Goal: Information Seeking & Learning: Learn about a topic

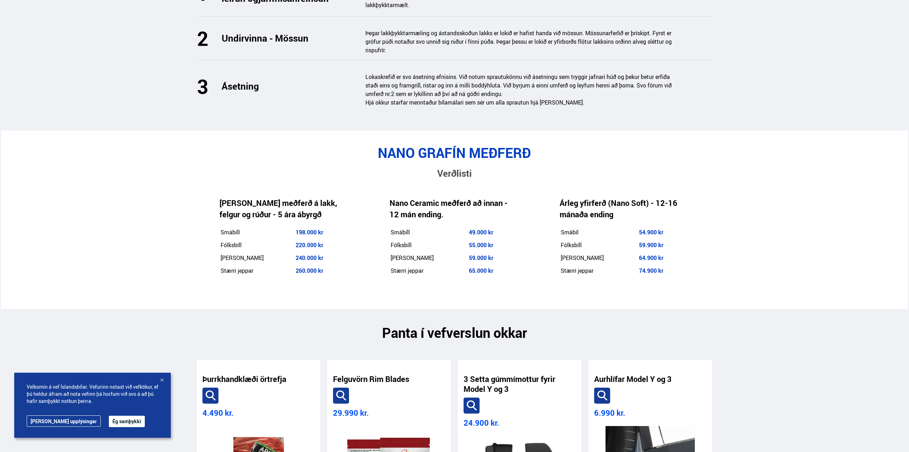
scroll to position [960, 0]
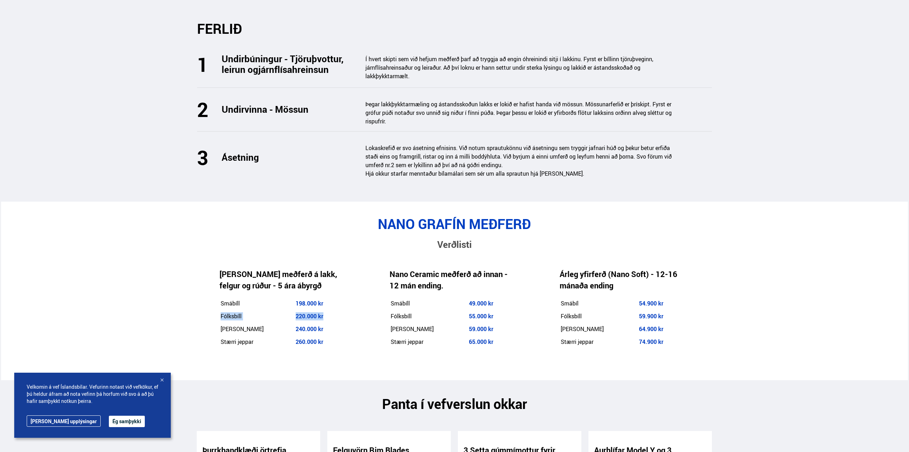
drag, startPoint x: 326, startPoint y: 318, endPoint x: 222, endPoint y: 318, distance: 103.5
click at [222, 318] on tr "Fólksbíll 220.000 kr" at bounding box center [281, 317] width 123 height 12
click at [163, 378] on div at bounding box center [161, 380] width 7 height 7
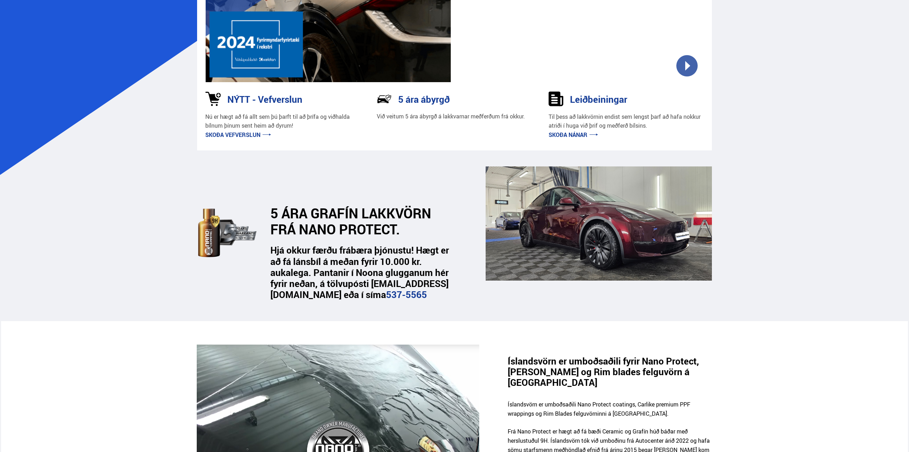
scroll to position [178, 0]
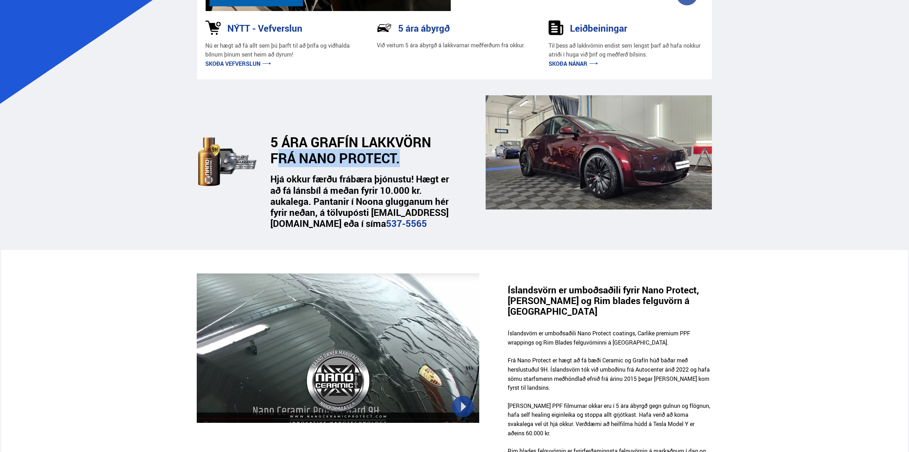
drag, startPoint x: 278, startPoint y: 168, endPoint x: 406, endPoint y: 176, distance: 128.0
click at [405, 166] on h2 "5 ÁRA GRAFÍN LAKKVÖRN FRÁ NANO PROTECT." at bounding box center [358, 150] width 177 height 32
click at [398, 186] on strong "Hjá okkur færðu frábæra þjónustu! Hægt er að fá lánsbíl á meðan fyrir 10.000 kr…" at bounding box center [359, 201] width 179 height 57
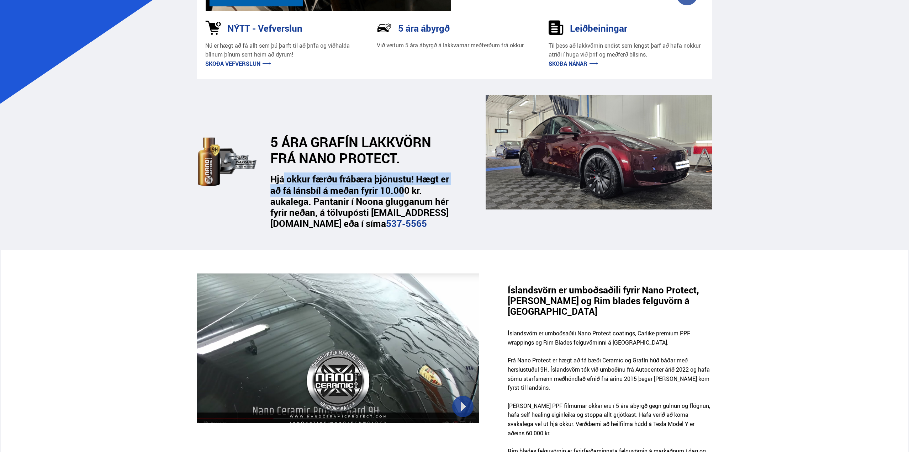
drag, startPoint x: 282, startPoint y: 190, endPoint x: 431, endPoint y: 216, distance: 150.9
click at [410, 205] on strong "Hjá okkur færðu frábæra þjónustu! Hægt er að fá lánsbíl á meðan fyrir 10.000 kr…" at bounding box center [359, 201] width 179 height 57
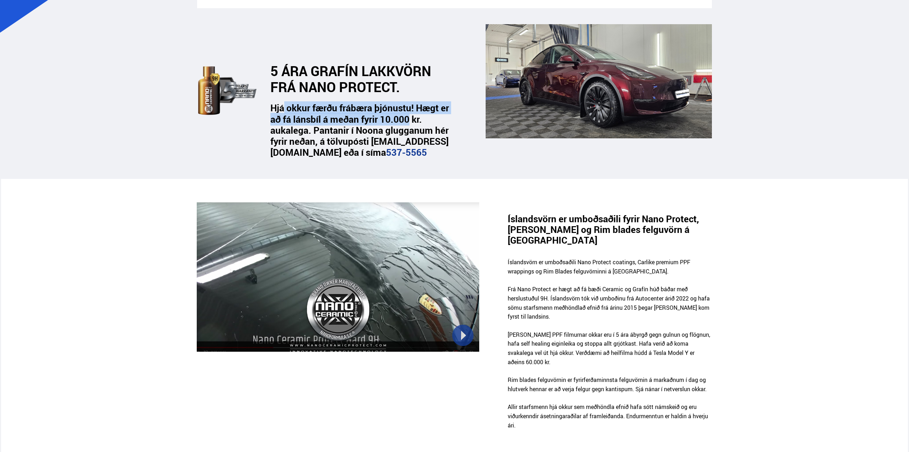
scroll to position [213, 0]
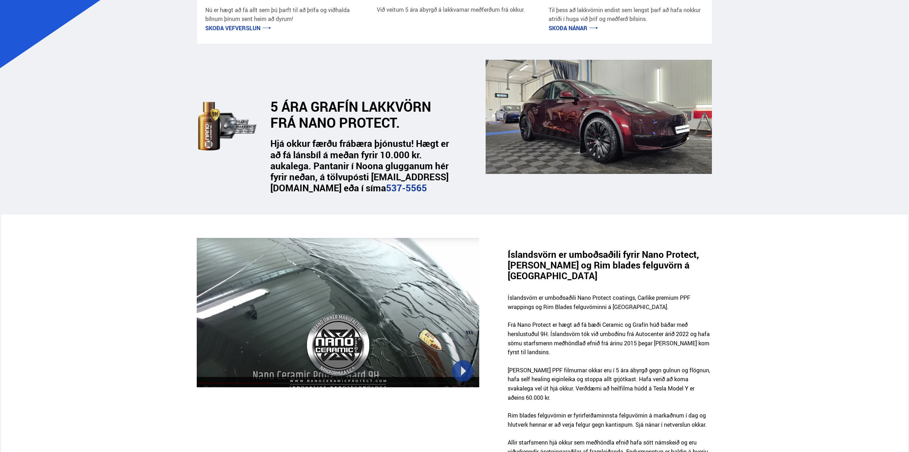
click at [469, 387] on div at bounding box center [338, 312] width 282 height 149
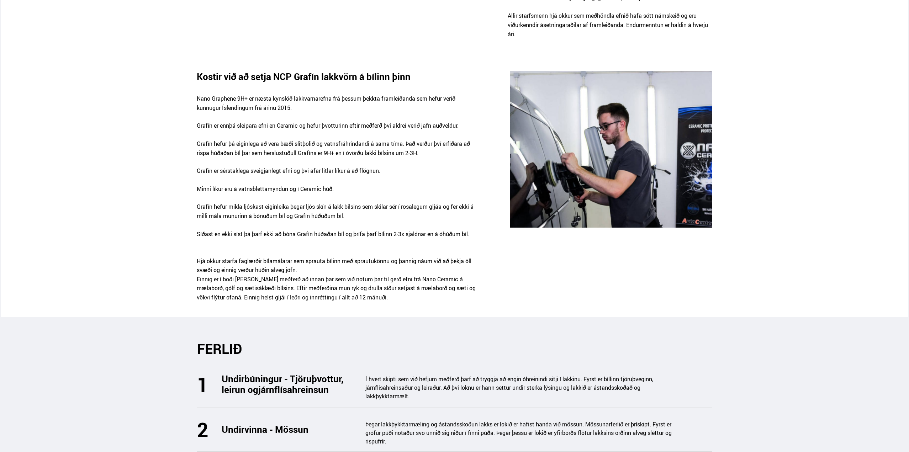
scroll to position [649, 0]
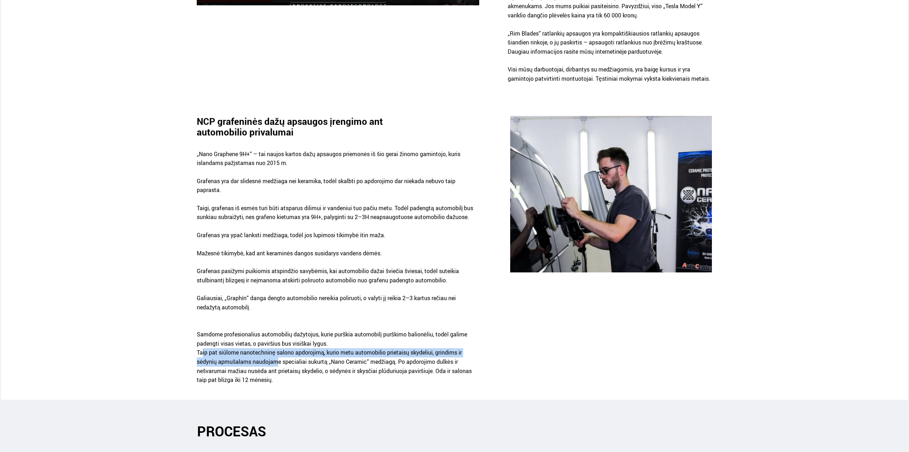
drag, startPoint x: 202, startPoint y: 328, endPoint x: 292, endPoint y: 342, distance: 90.6
click at [282, 349] on font "Taip pat siūlome nanotechninę salono apdorojimą, kurio metu automobilio prietai…" at bounding box center [334, 366] width 275 height 35
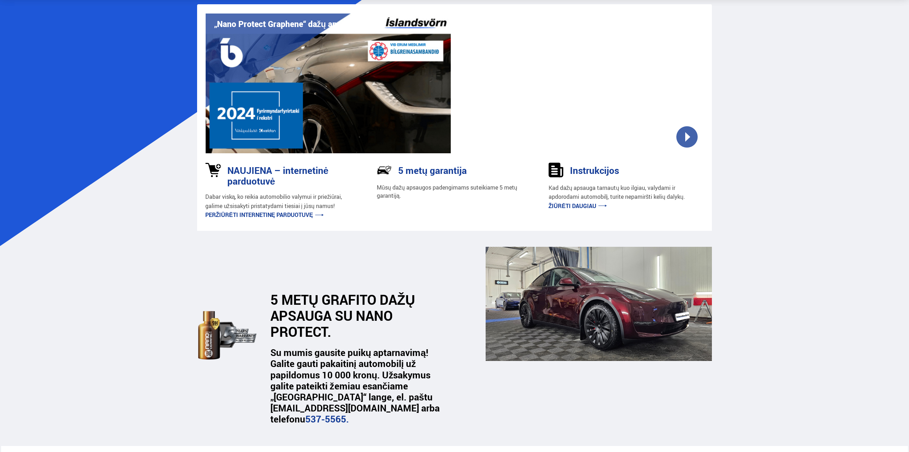
scroll to position [0, 0]
